Goal: Find specific page/section: Find specific page/section

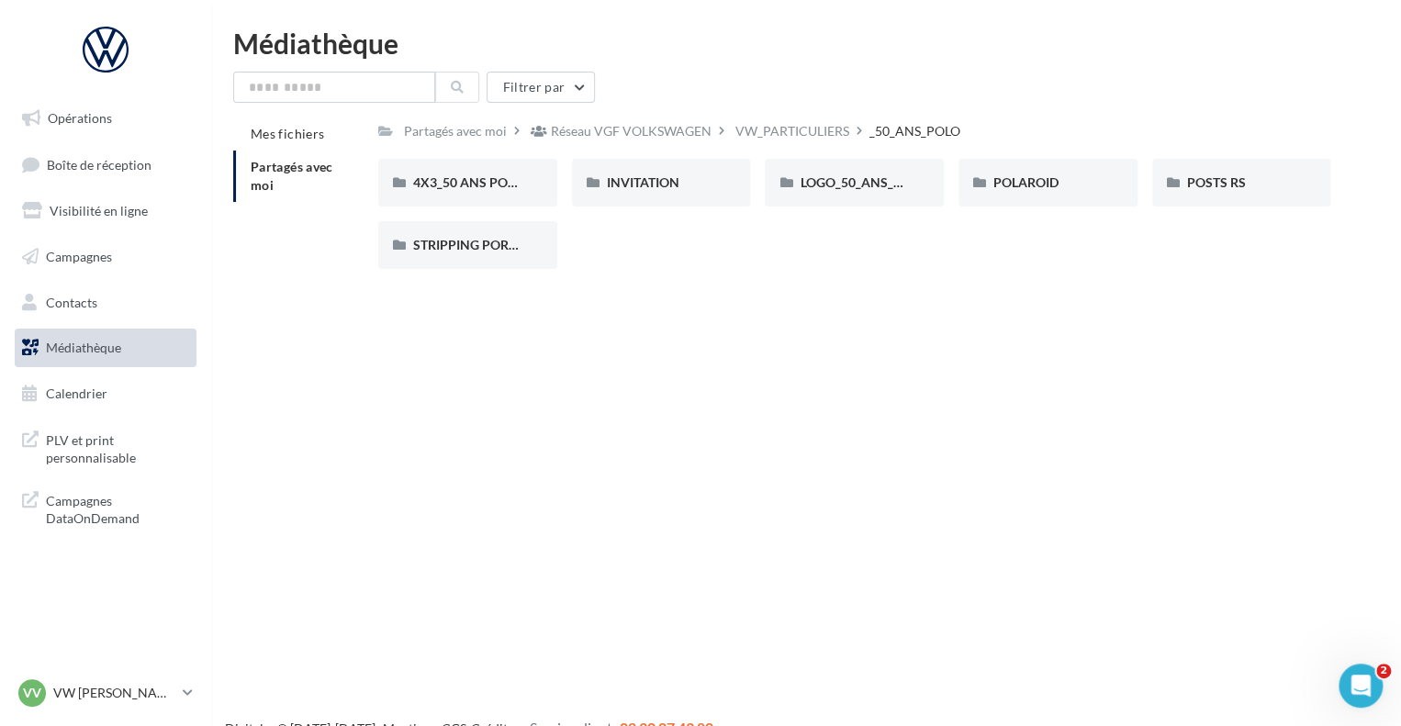
click at [99, 355] on link "Médiathèque" at bounding box center [105, 348] width 189 height 39
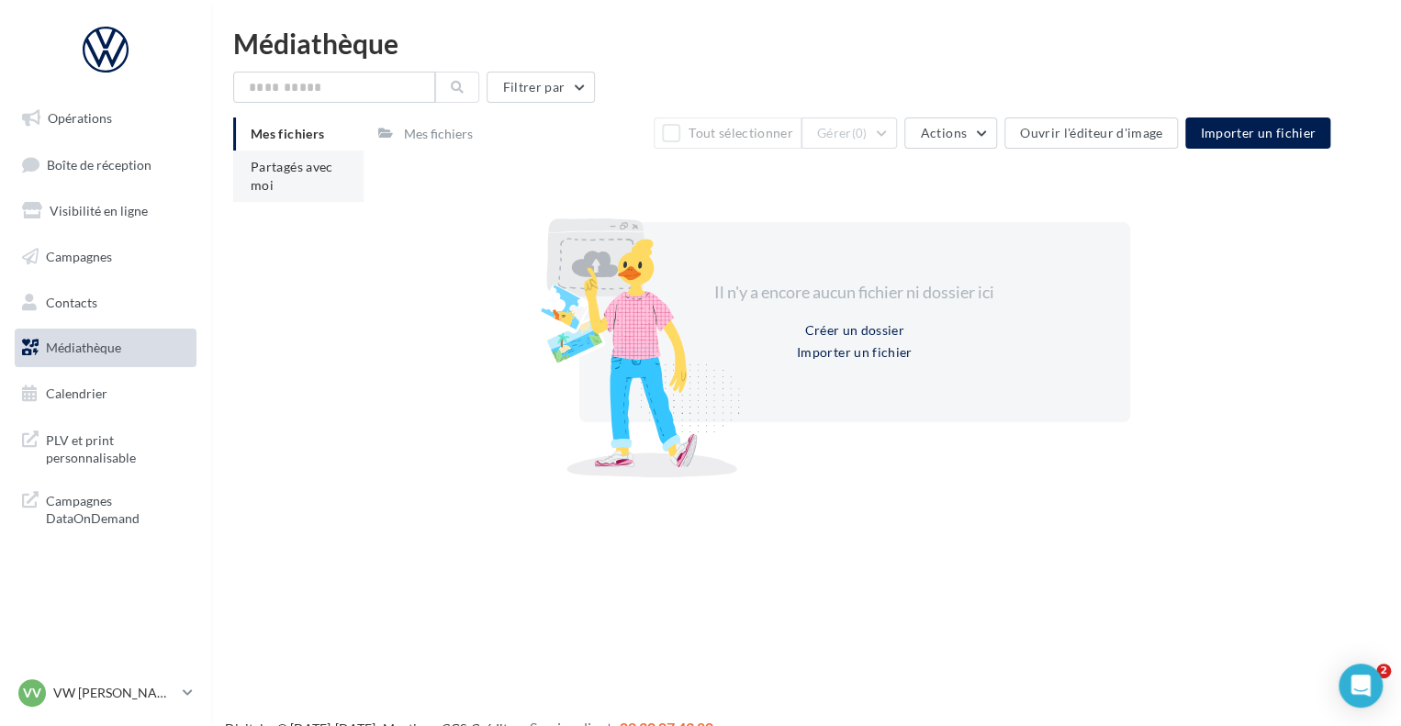
click at [296, 164] on span "Partagés avec moi" at bounding box center [292, 176] width 83 height 34
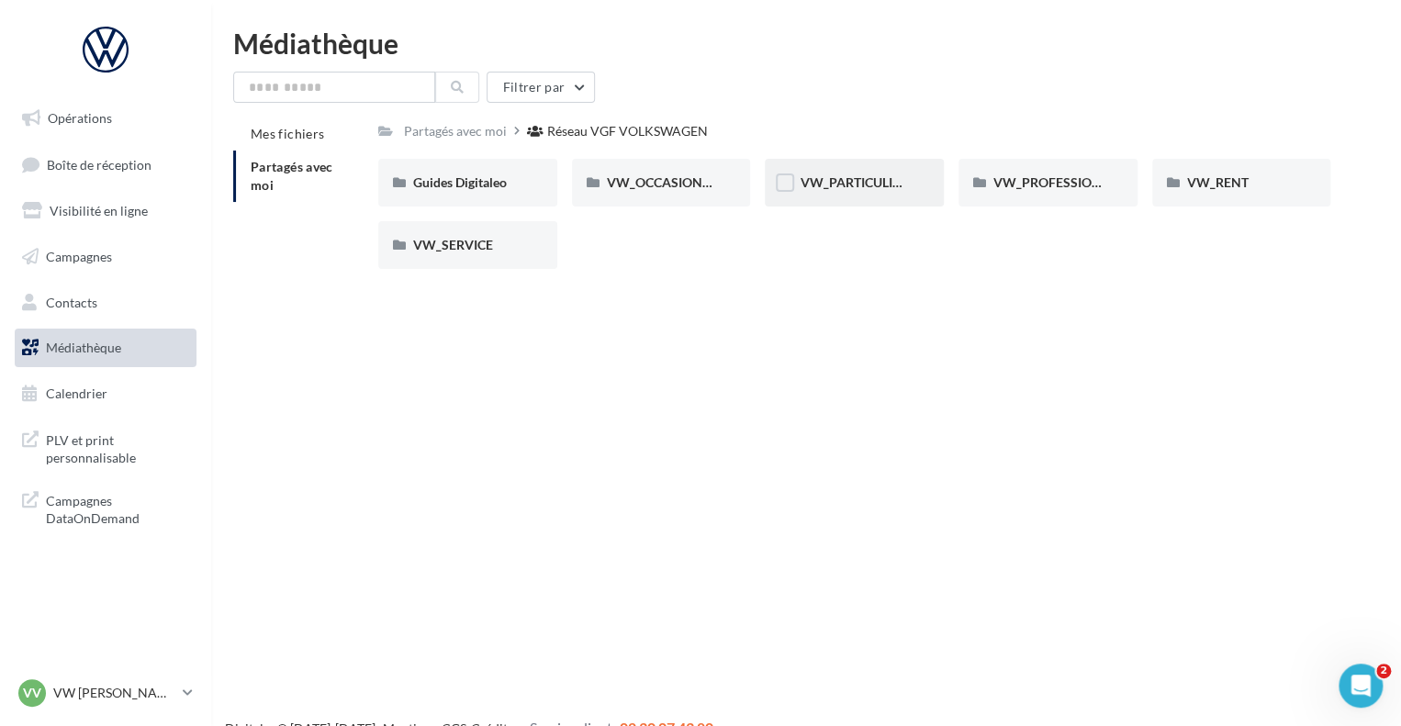
click at [803, 168] on div "VW_PARTICULIERS" at bounding box center [854, 183] width 179 height 48
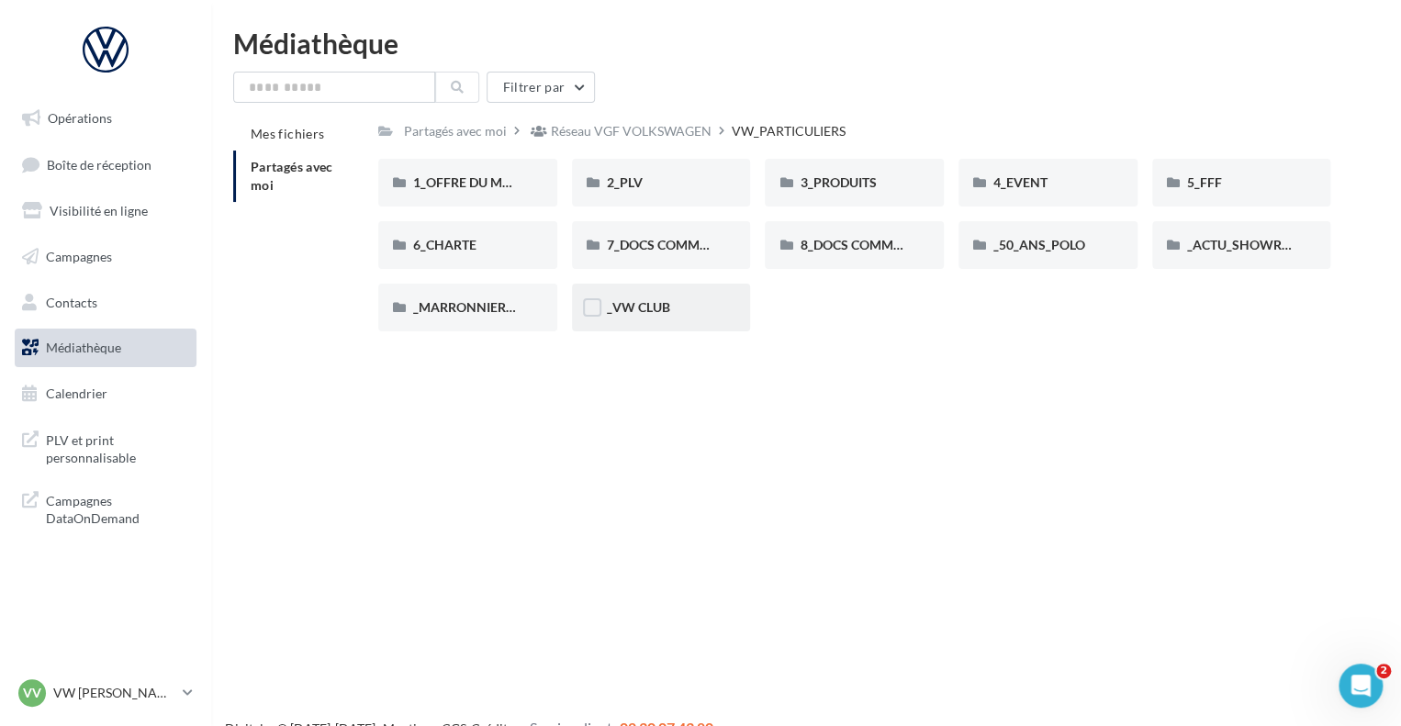
click at [607, 315] on span "_VW CLUB" at bounding box center [638, 307] width 63 height 16
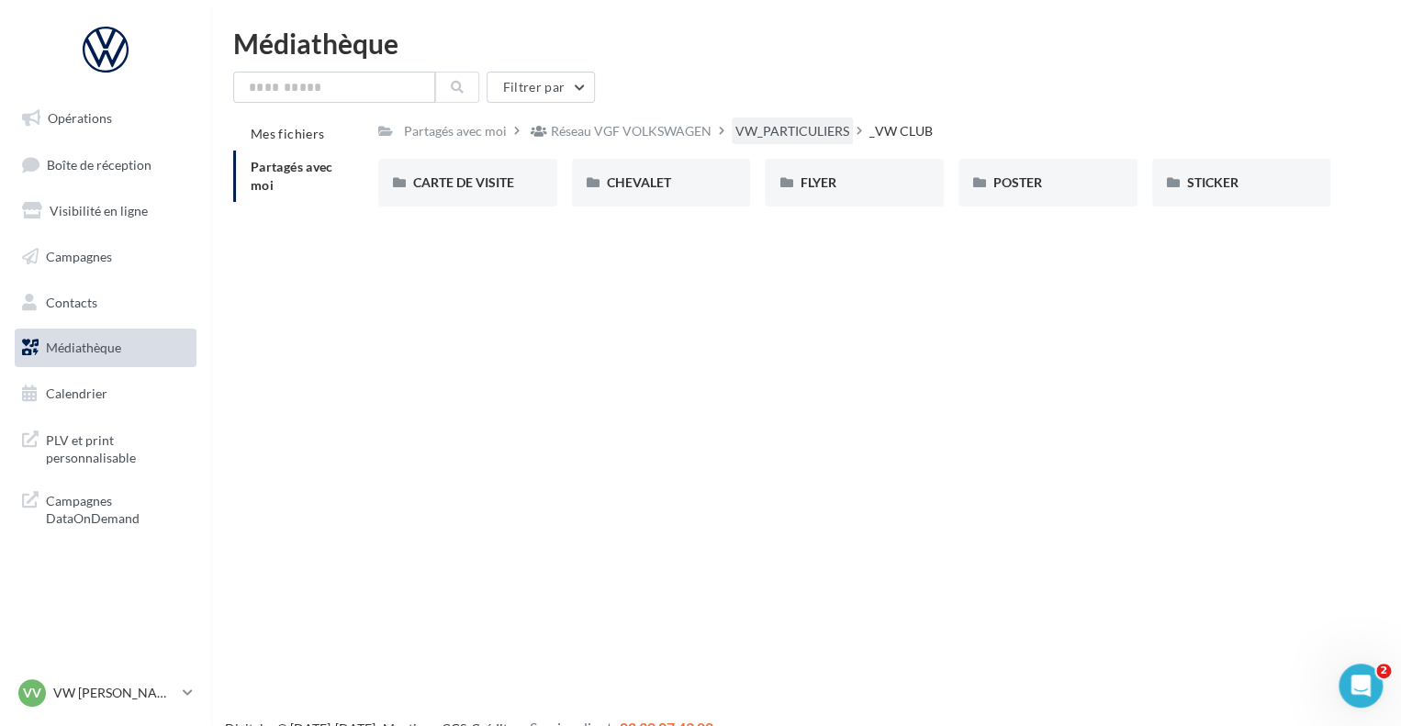
click at [758, 133] on div "VW_PARTICULIERS" at bounding box center [792, 131] width 114 height 18
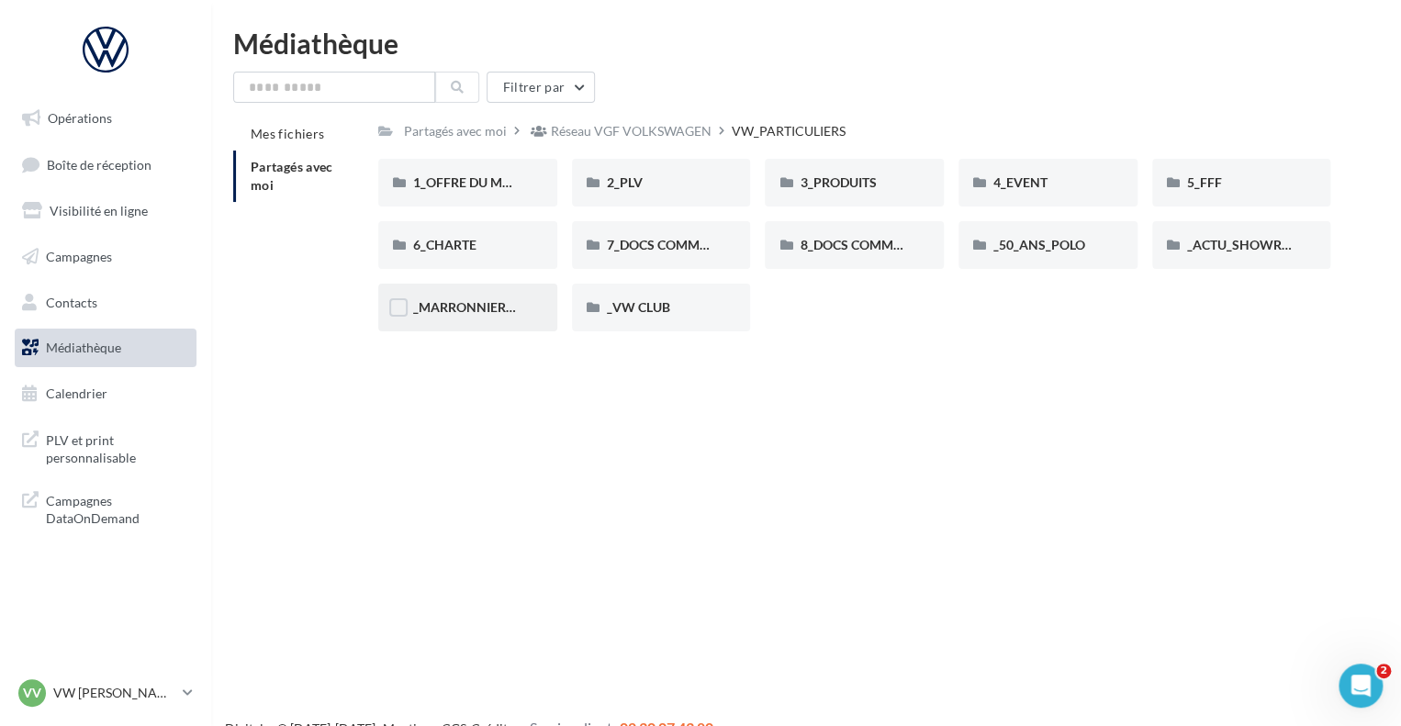
click at [487, 309] on span "_MARRONNIERS_25" at bounding box center [473, 307] width 120 height 16
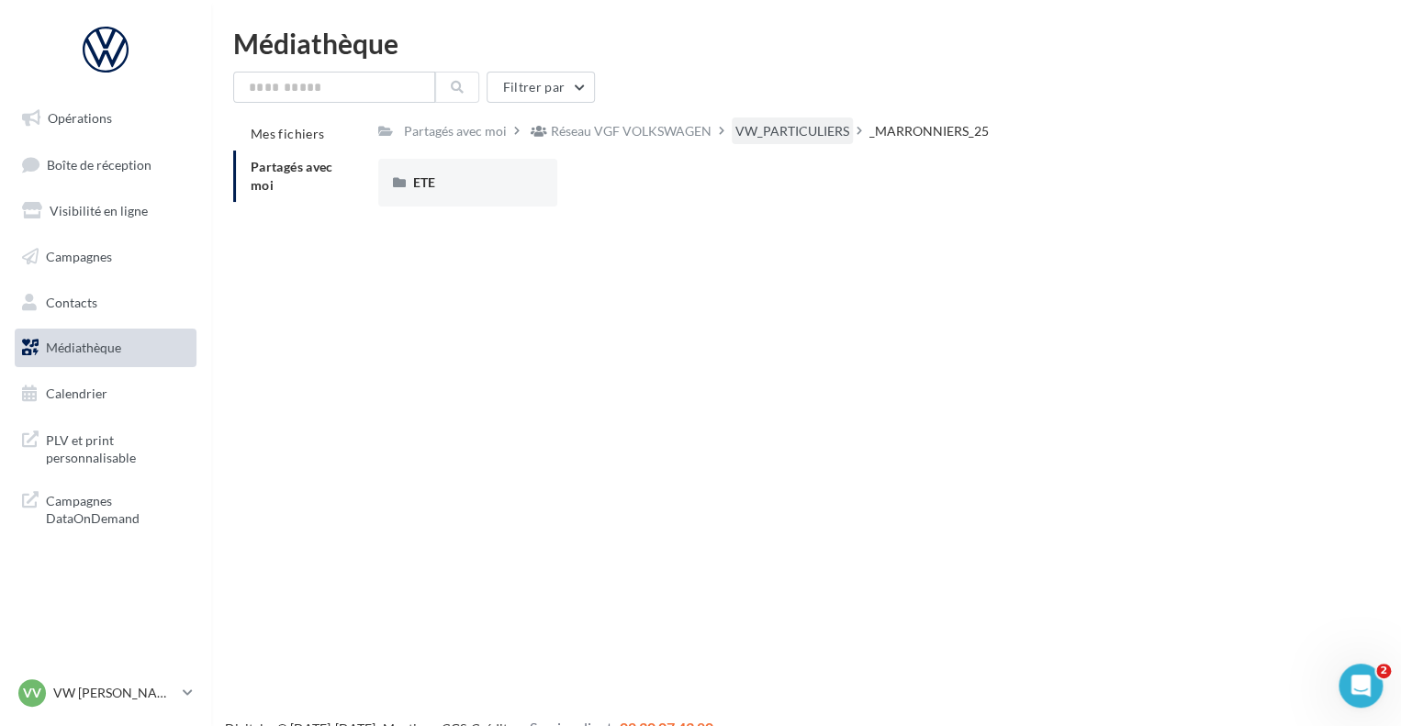
click at [822, 131] on div "VW_PARTICULIERS" at bounding box center [792, 131] width 114 height 18
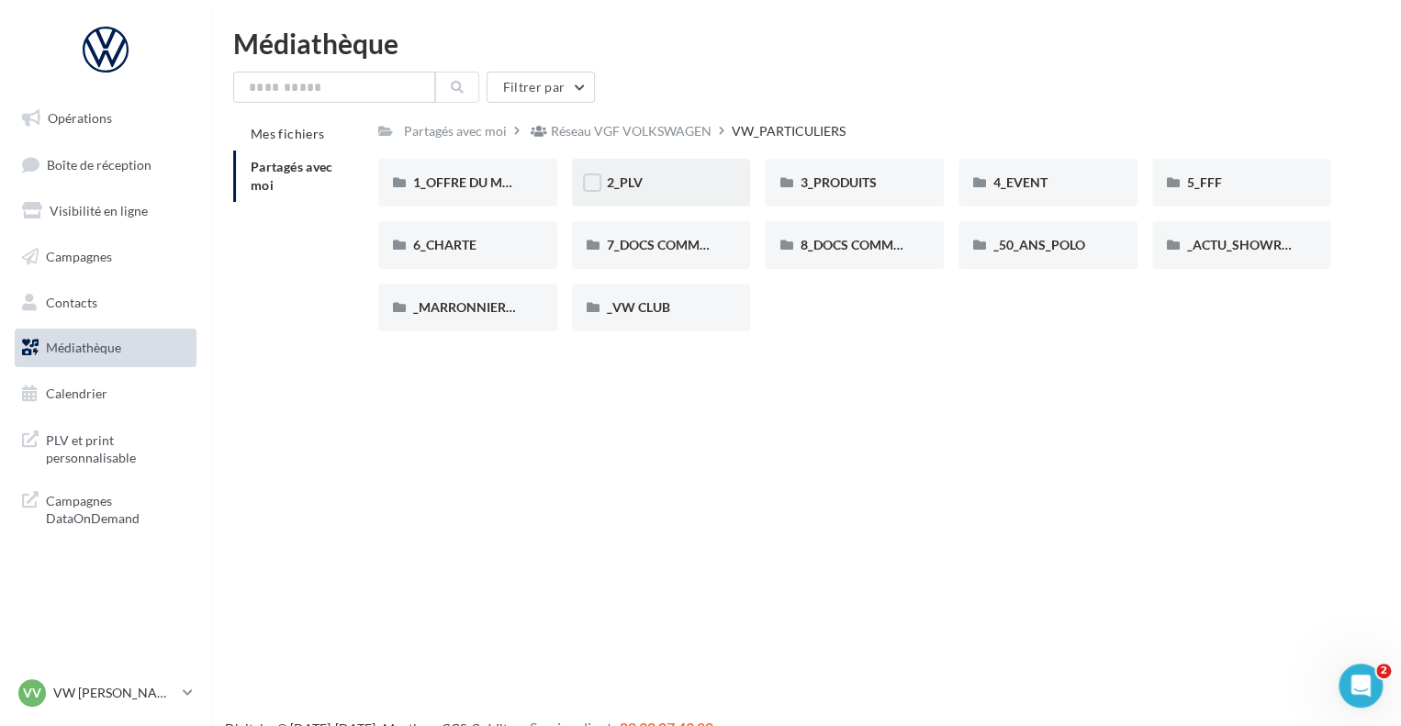
click at [661, 187] on div "2_PLV" at bounding box center [661, 182] width 109 height 18
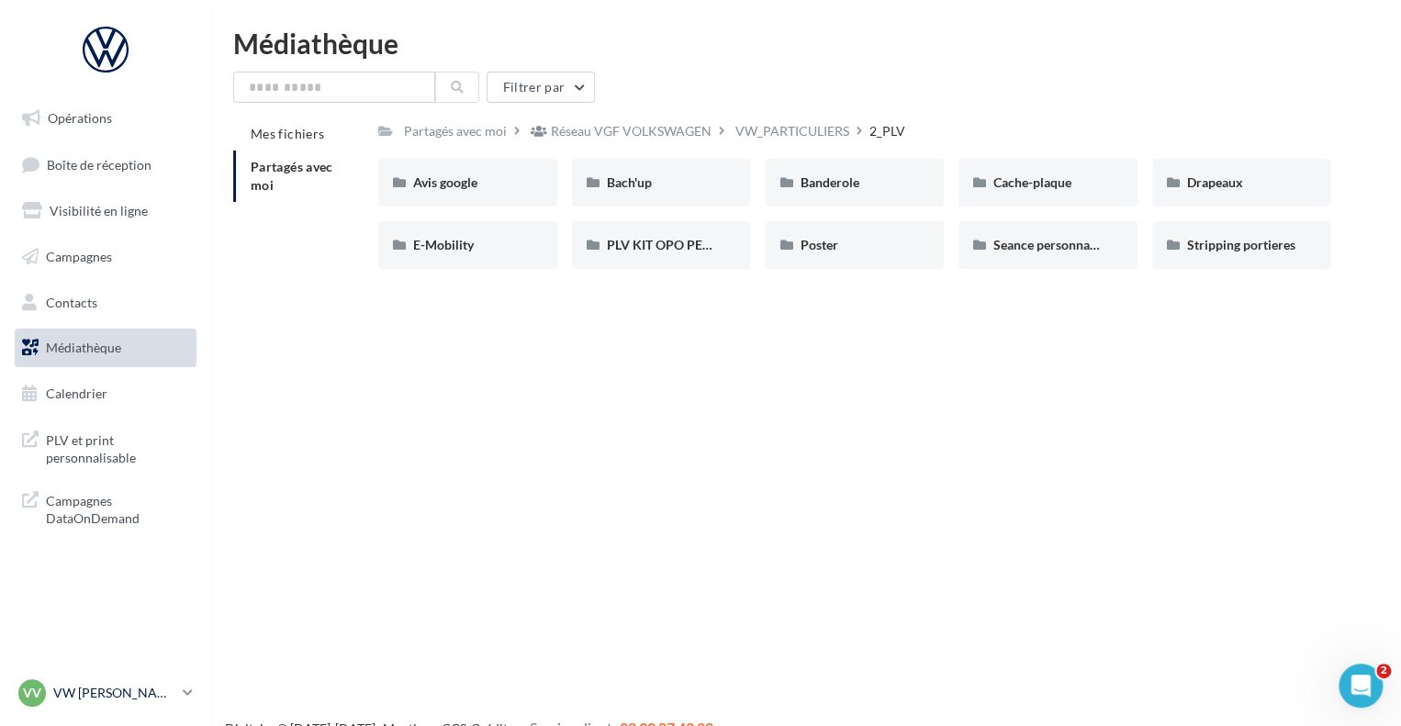
click at [137, 696] on p "VW [PERSON_NAME]" at bounding box center [114, 693] width 122 height 18
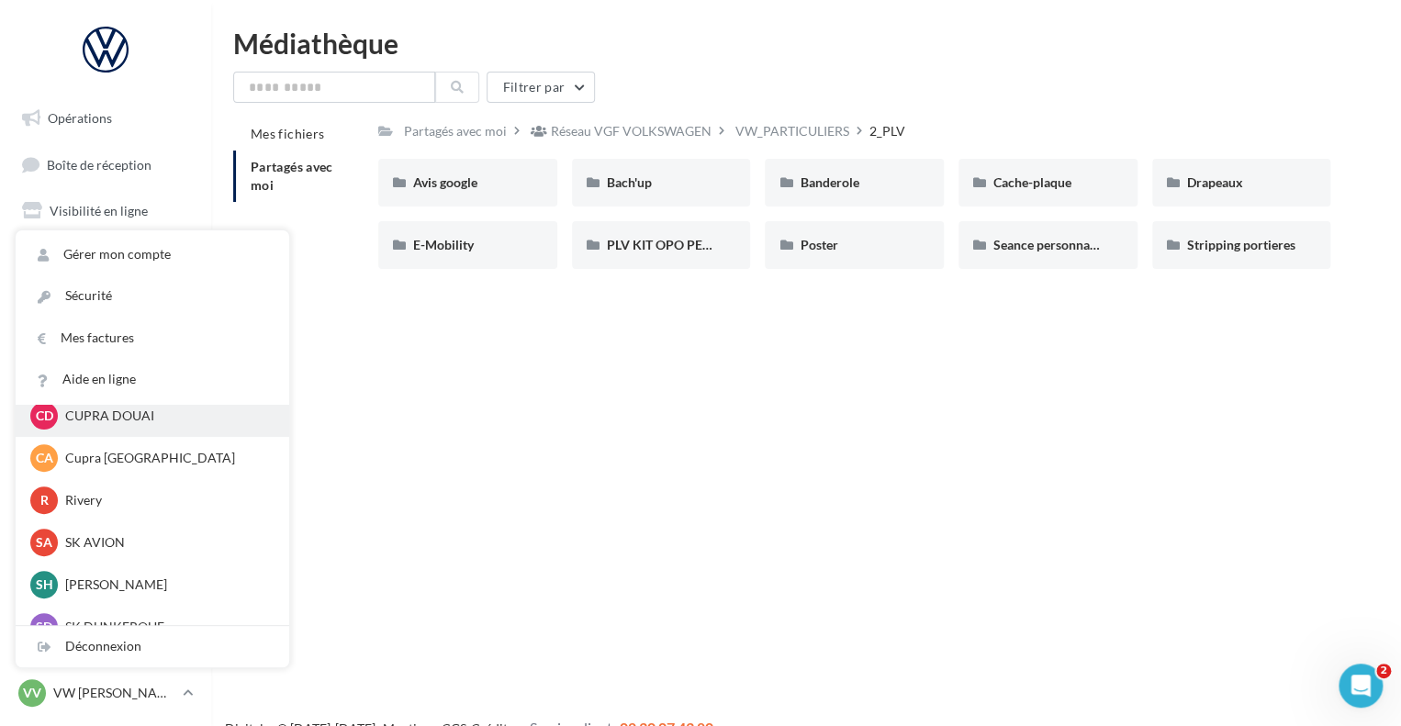
scroll to position [184, 0]
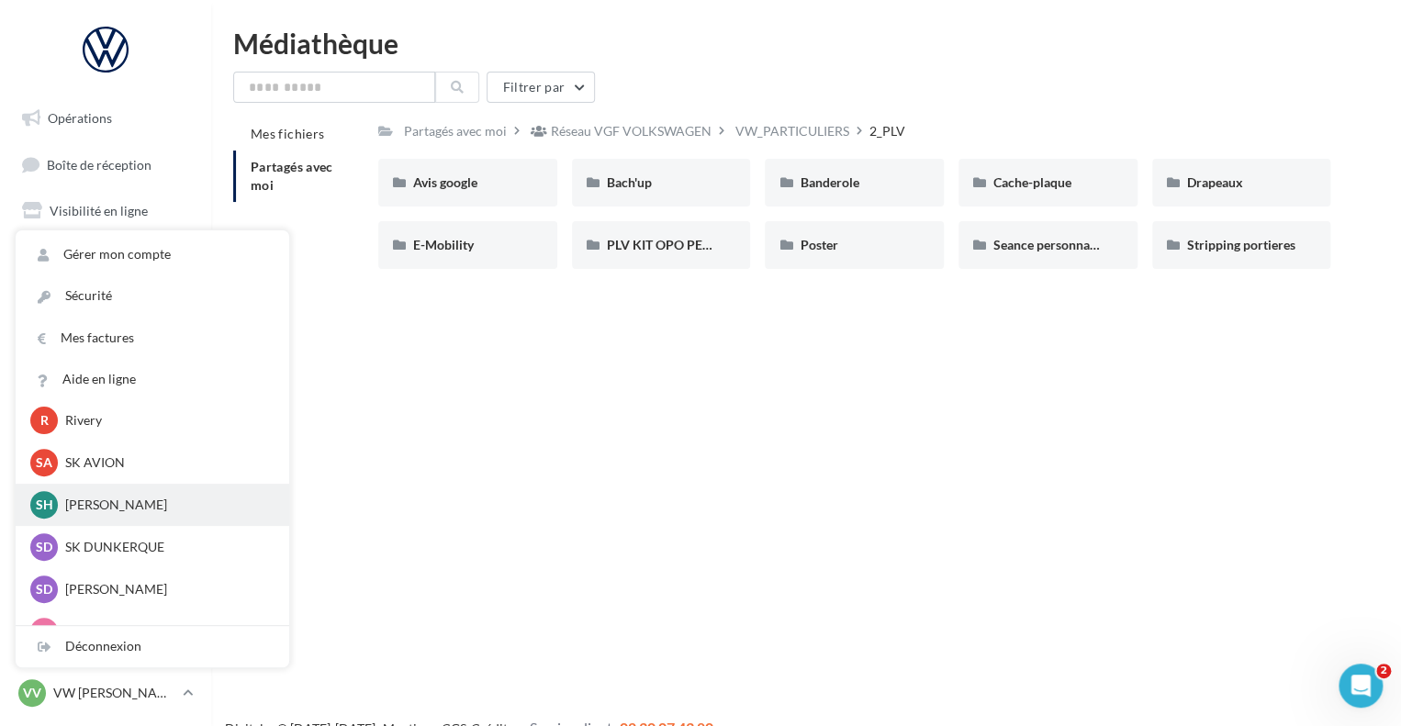
click at [158, 516] on div "SH SK HAZEBROUCK sk-haze-tra" at bounding box center [152, 505] width 244 height 28
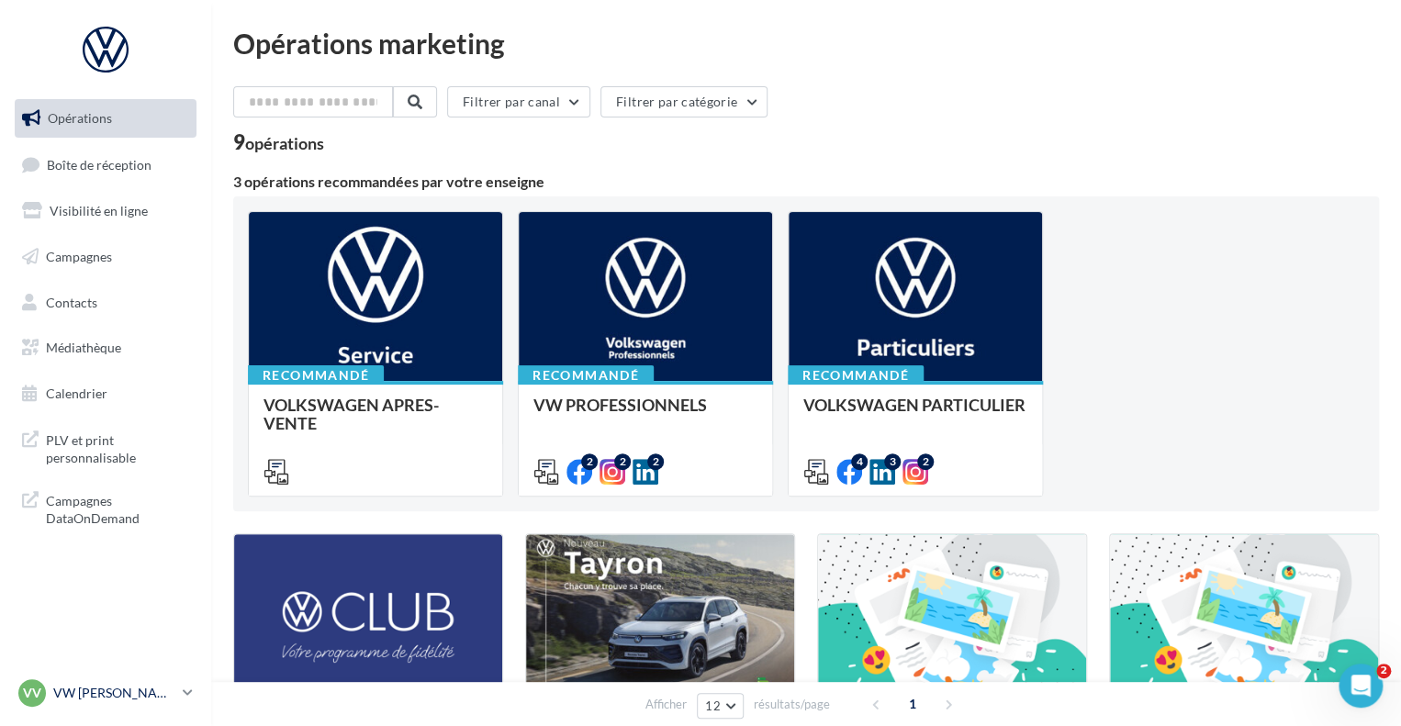
click at [132, 688] on p "VW [PERSON_NAME]" at bounding box center [114, 693] width 122 height 18
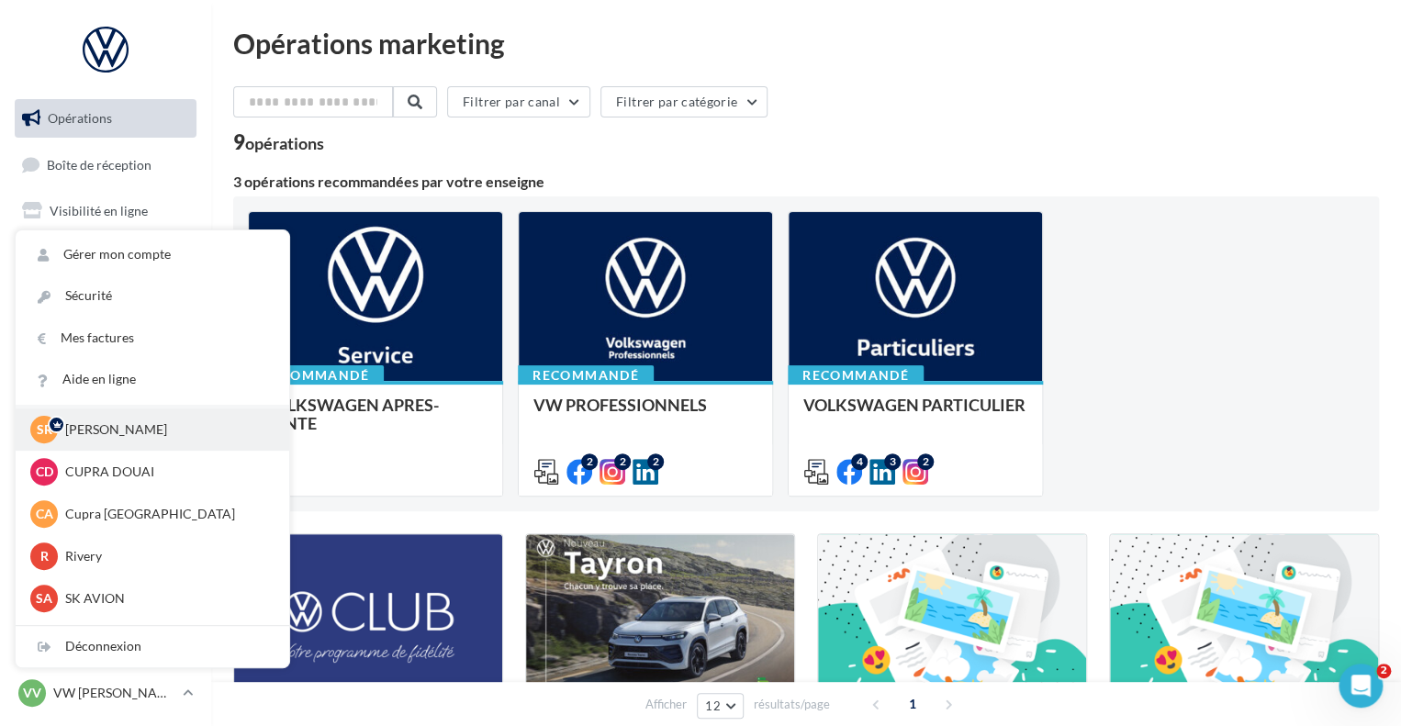
scroll to position [92, 0]
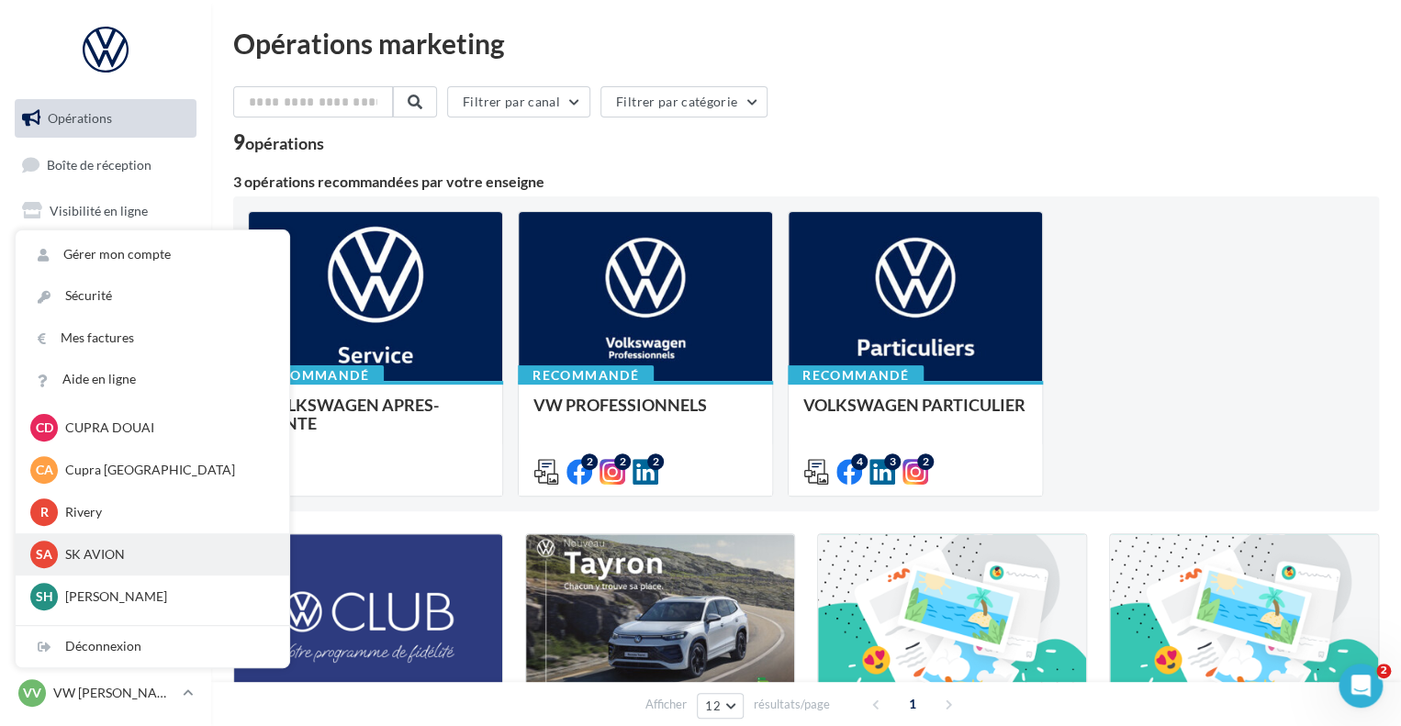
click at [112, 548] on p "SK AVION" at bounding box center [166, 554] width 202 height 18
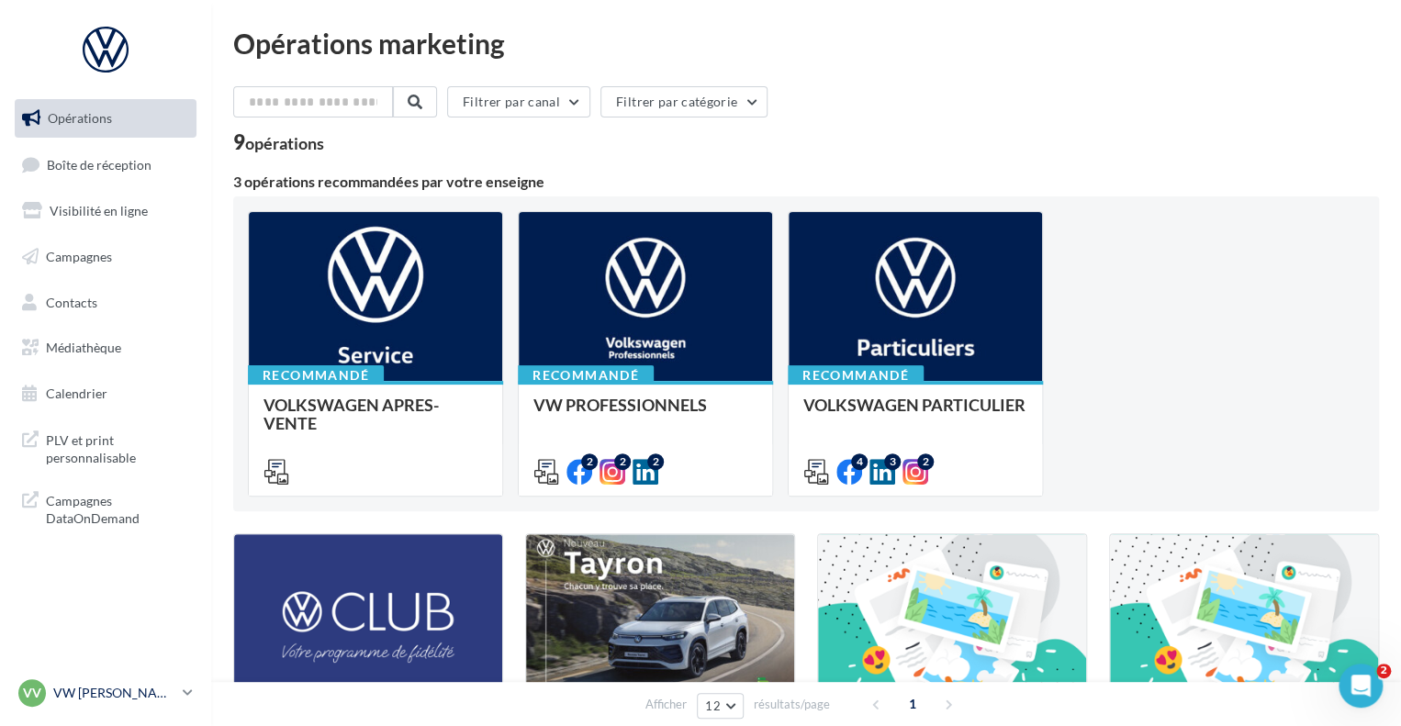
click at [134, 679] on div "VV VW VILLENEUVE vw-ascq-fre" at bounding box center [96, 693] width 157 height 28
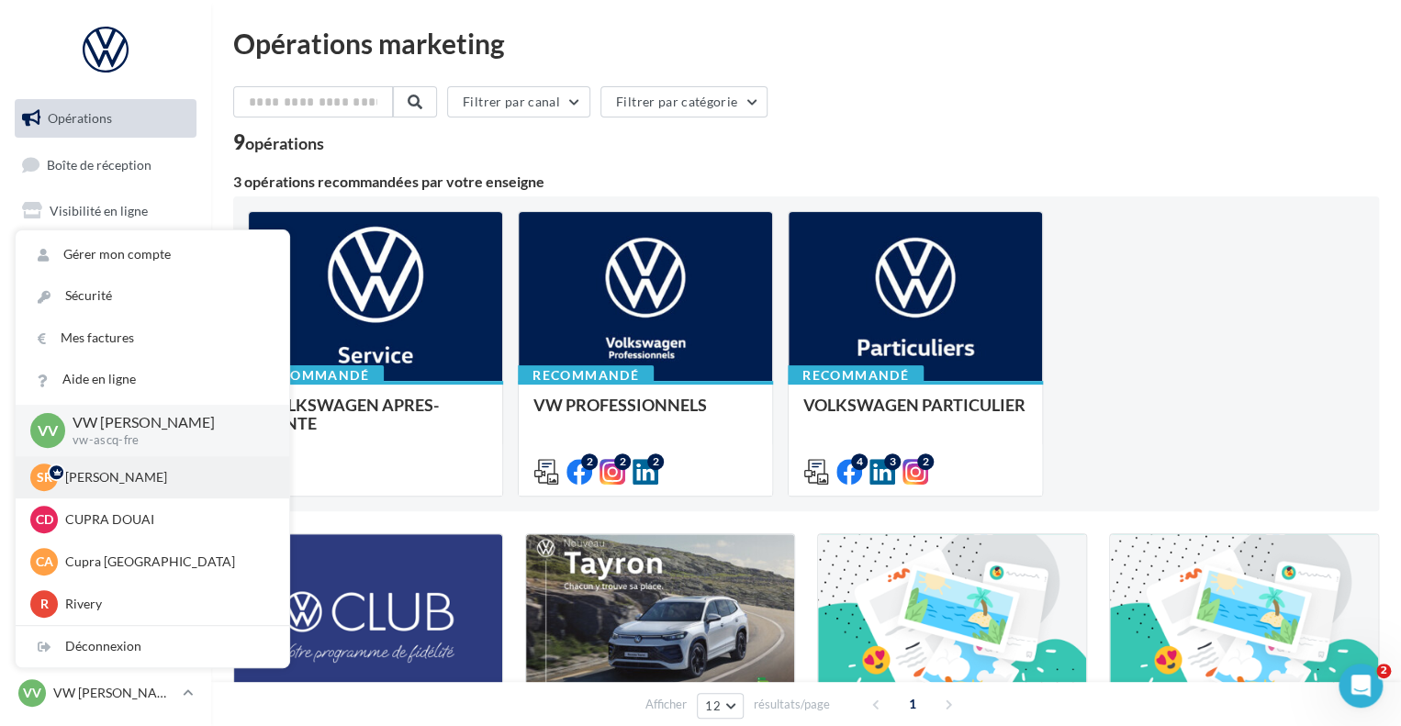
click at [129, 490] on div "SR SK RIVERY sk-rive-tra" at bounding box center [152, 478] width 244 height 28
